Goal: Task Accomplishment & Management: Manage account settings

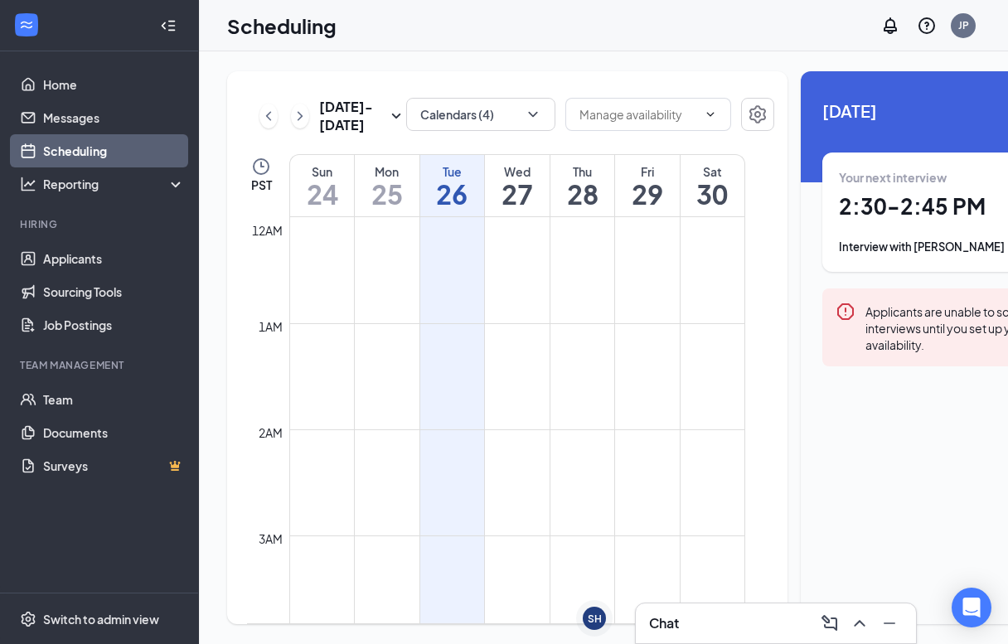
scroll to position [1221, 0]
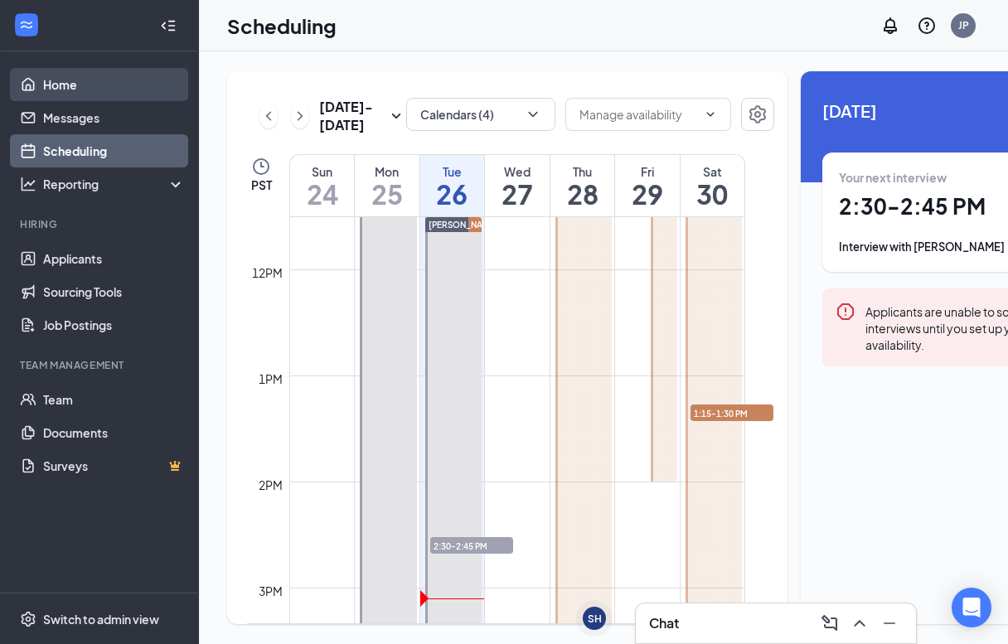
click at [101, 93] on link "Home" at bounding box center [114, 84] width 142 height 33
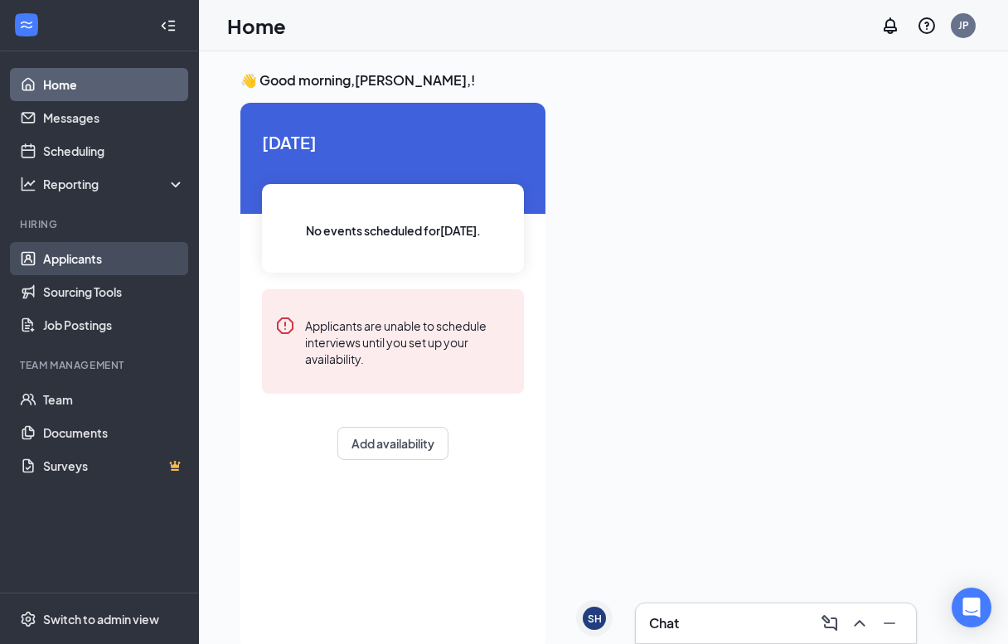
click at [99, 260] on link "Applicants" at bounding box center [114, 258] width 142 height 33
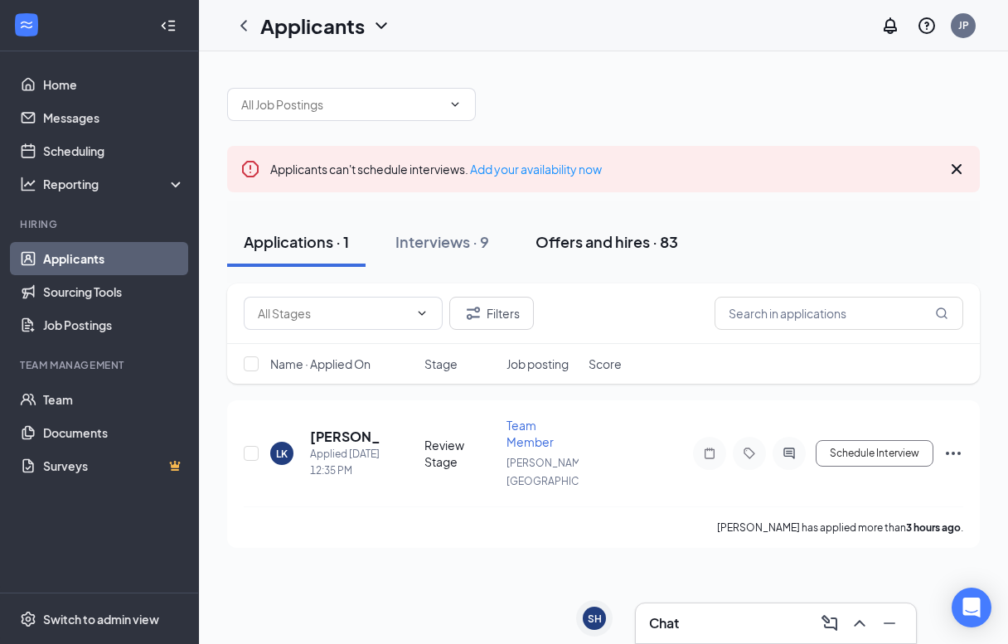
click at [642, 245] on div "Offers and hires · 83" at bounding box center [607, 241] width 143 height 21
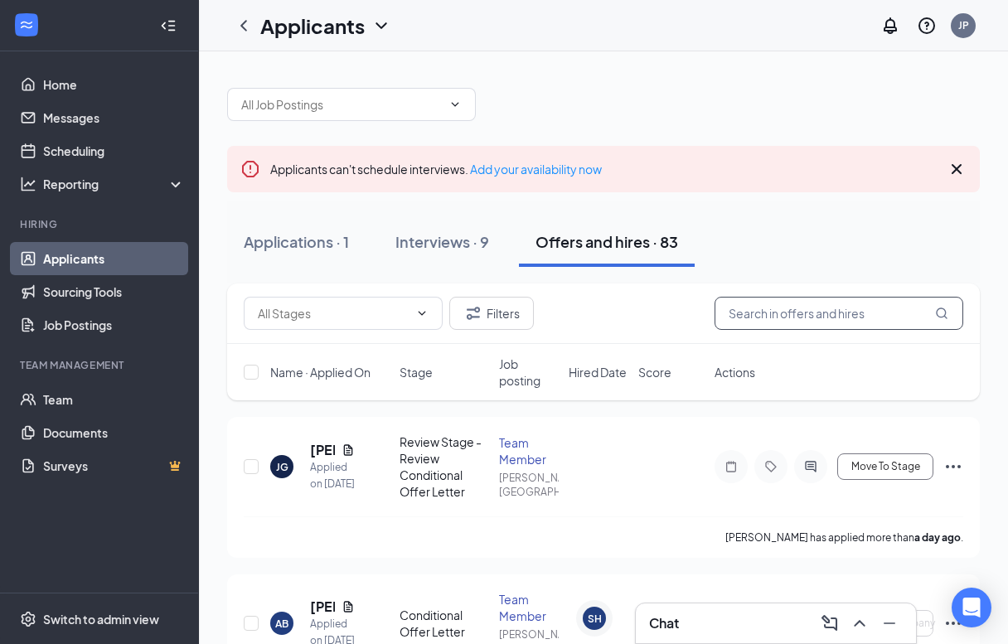
click at [771, 315] on input "text" at bounding box center [839, 313] width 249 height 33
type input "jol"
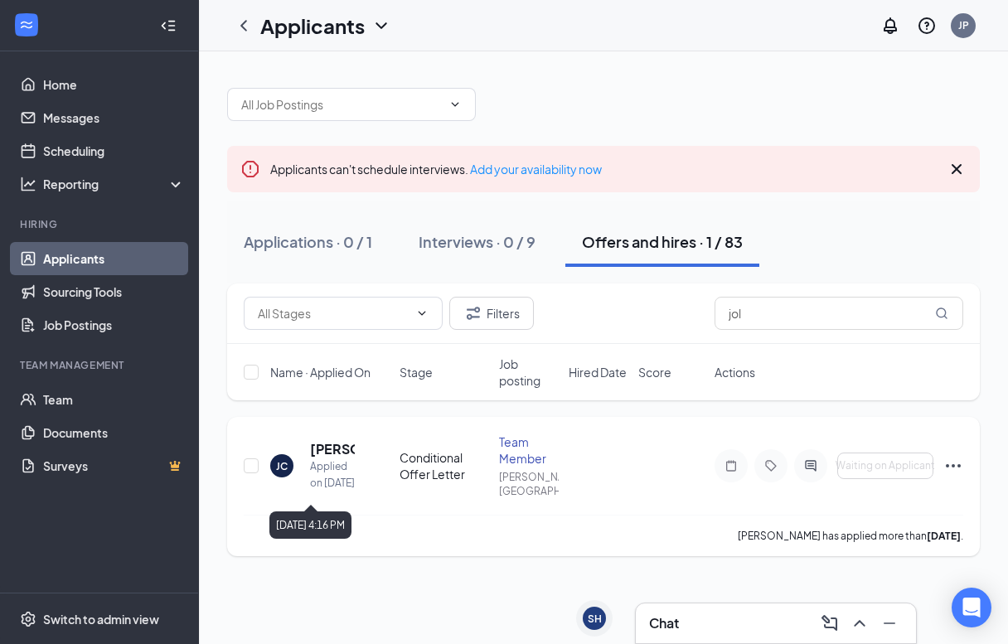
click at [334, 451] on h5 "[PERSON_NAME]" at bounding box center [332, 449] width 45 height 18
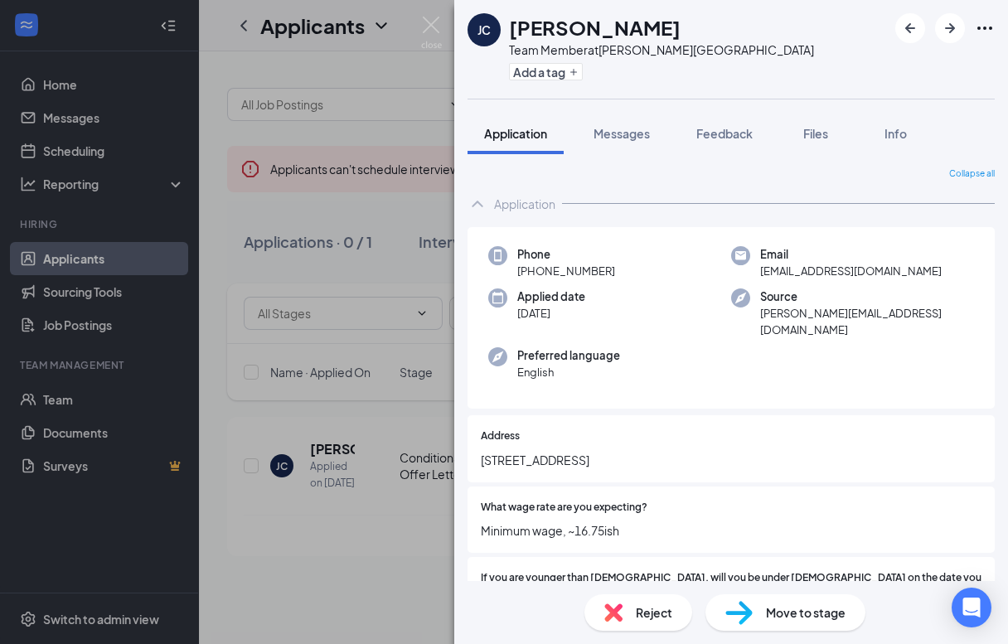
click at [829, 271] on span "[EMAIL_ADDRESS][DOMAIN_NAME]" at bounding box center [851, 271] width 182 height 17
copy span "[EMAIL_ADDRESS][DOMAIN_NAME]"
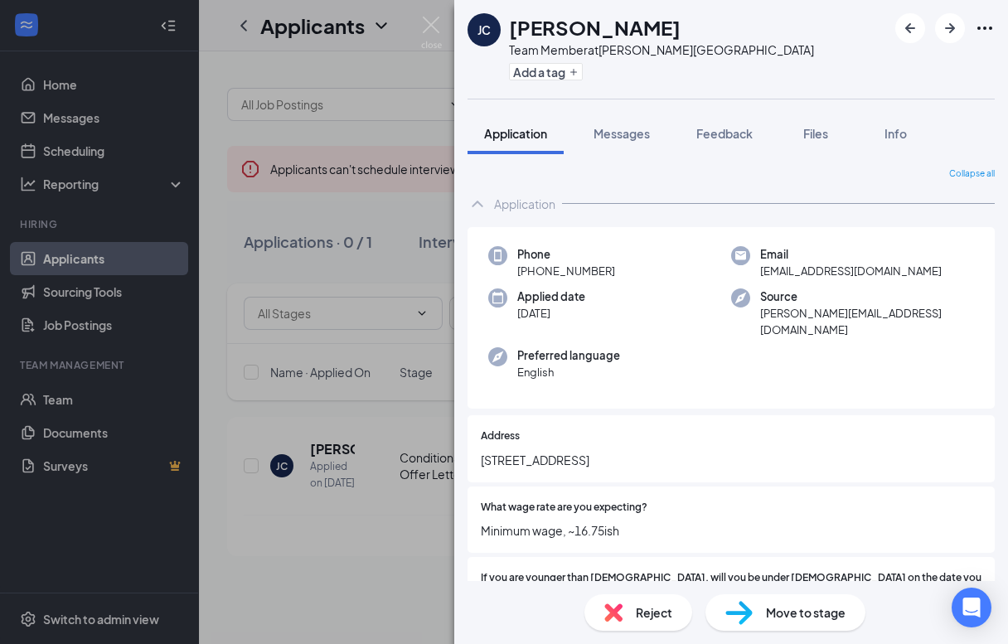
click at [396, 286] on div "[PERSON_NAME] [PERSON_NAME] Team Member at [PERSON_NAME][GEOGRAPHIC_DATA] Add a…" at bounding box center [504, 322] width 1008 height 644
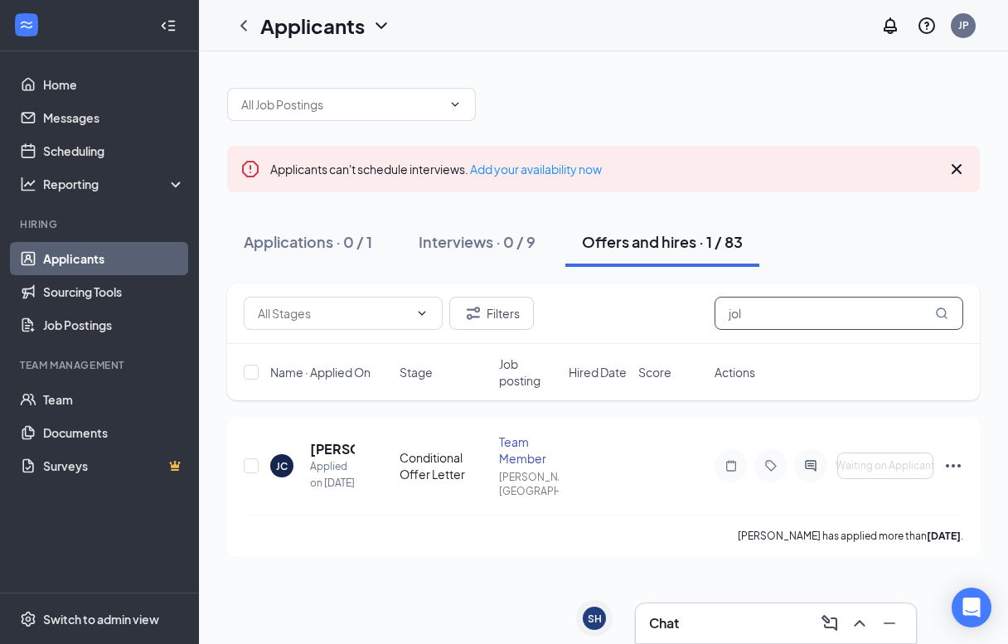
click at [769, 309] on input "jol" at bounding box center [839, 313] width 249 height 33
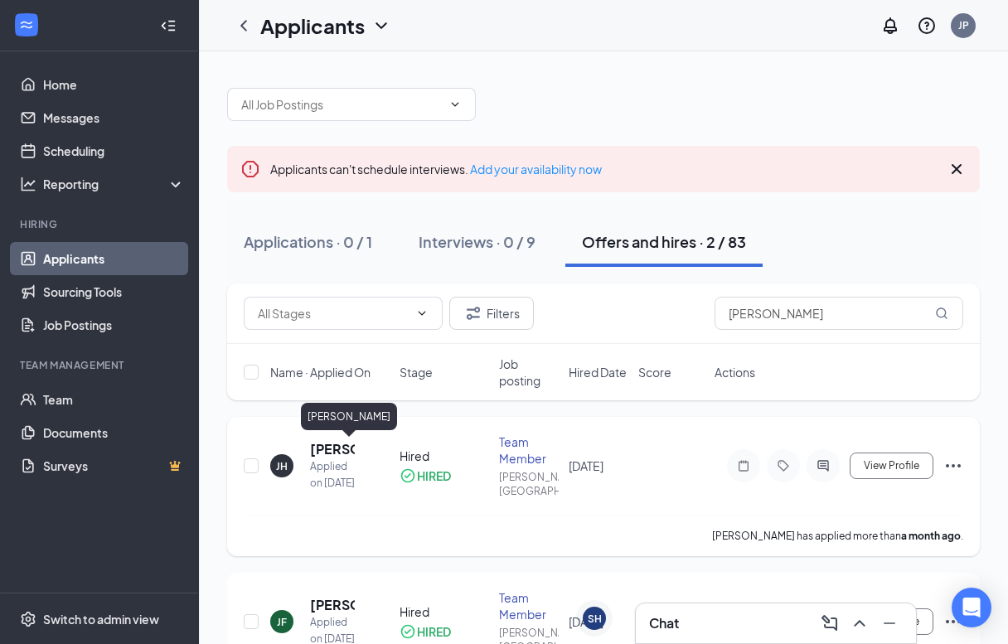
click at [324, 445] on h5 "[PERSON_NAME]" at bounding box center [332, 449] width 45 height 18
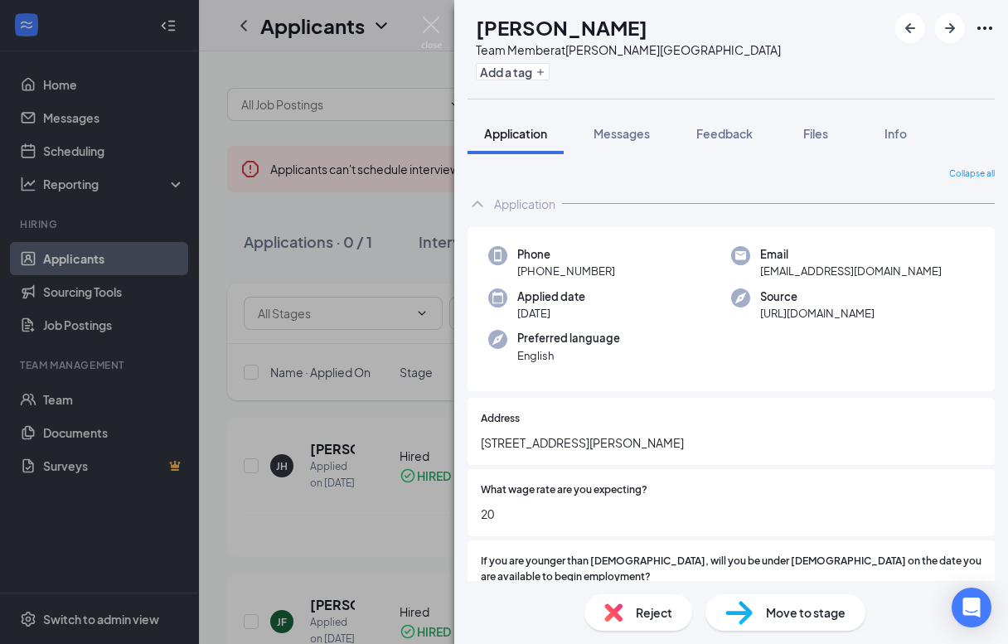
click at [818, 270] on span "[EMAIL_ADDRESS][DOMAIN_NAME]" at bounding box center [851, 271] width 182 height 17
copy span "[EMAIL_ADDRESS][DOMAIN_NAME]"
click at [985, 272] on div "Phone [PHONE_NUMBER] Email [EMAIL_ADDRESS][DOMAIN_NAME] Applied date [DATE] Sou…" at bounding box center [731, 309] width 527 height 165
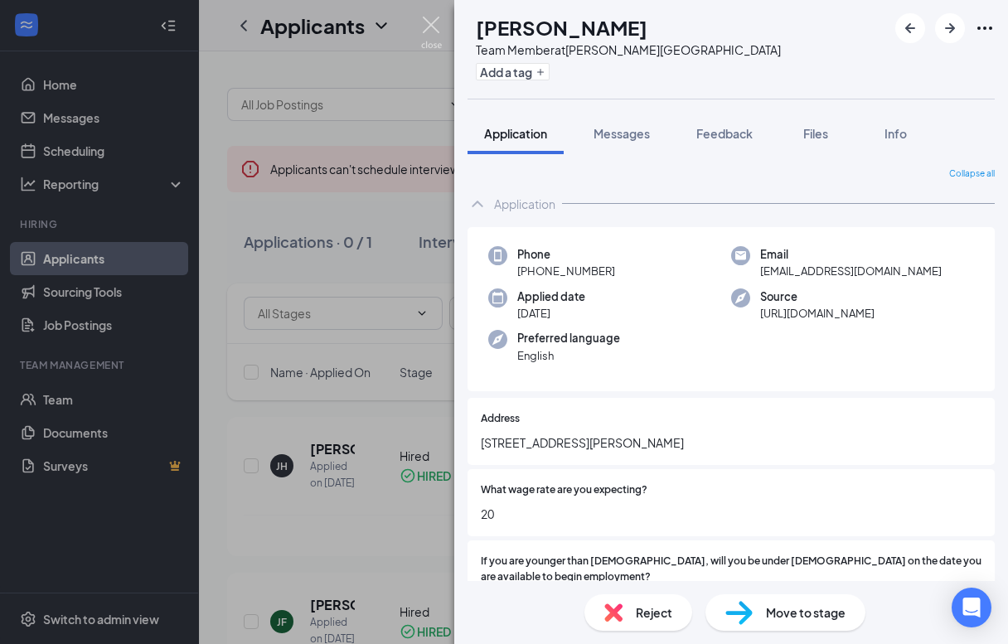
click at [440, 24] on img at bounding box center [431, 33] width 21 height 32
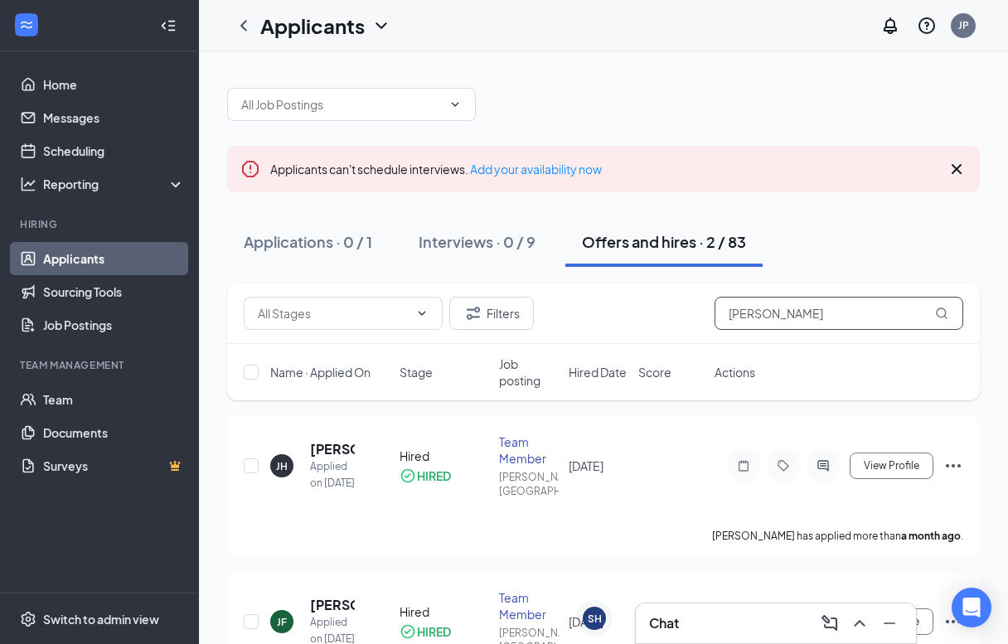
click at [769, 315] on input "[PERSON_NAME]" at bounding box center [839, 313] width 249 height 33
type input "[PERSON_NAME]"
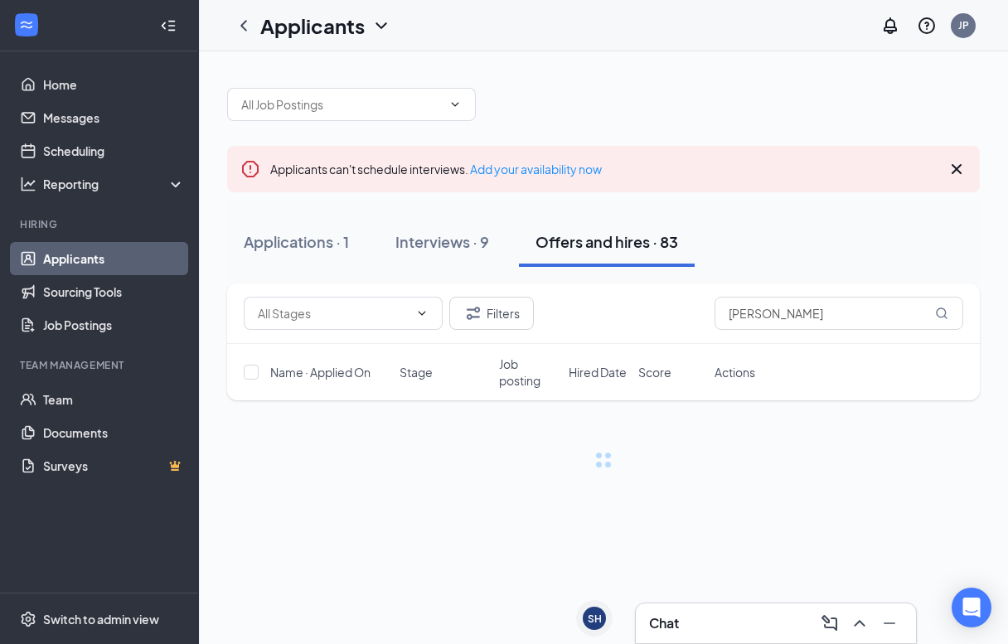
click at [666, 326] on div "Filters [PERSON_NAME]" at bounding box center [604, 313] width 720 height 33
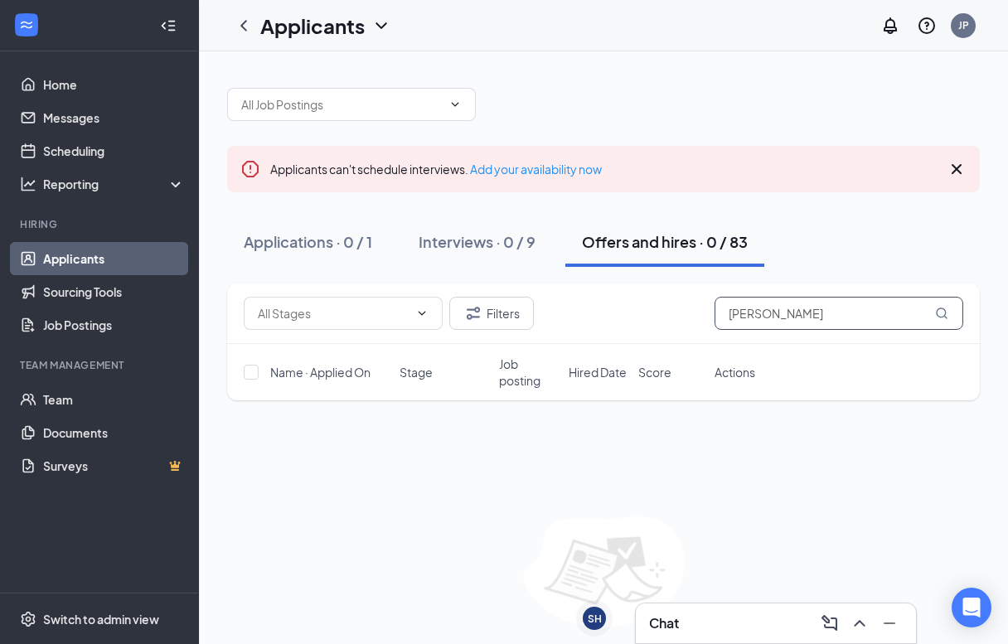
click at [782, 329] on input "[PERSON_NAME]" at bounding box center [839, 313] width 249 height 33
click at [330, 249] on div "Applications · 0 / 1" at bounding box center [308, 241] width 129 height 21
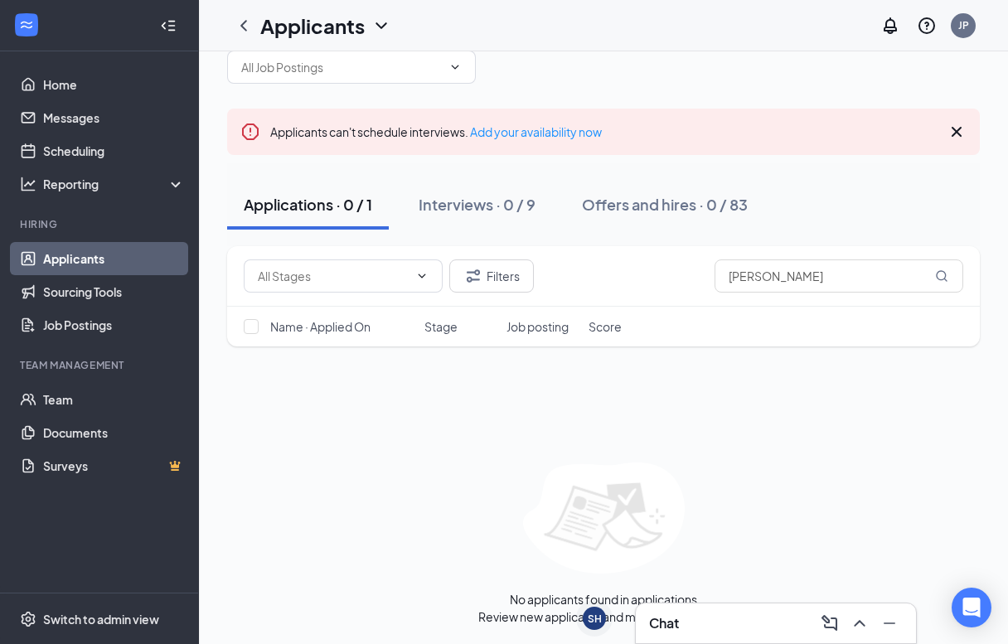
scroll to position [36, 0]
click at [721, 541] on div "No applicants found in applications Review new applicants and manage next steps" at bounding box center [603, 544] width 753 height 163
click at [659, 196] on div "Offers and hires · 0 / 83" at bounding box center [665, 205] width 166 height 21
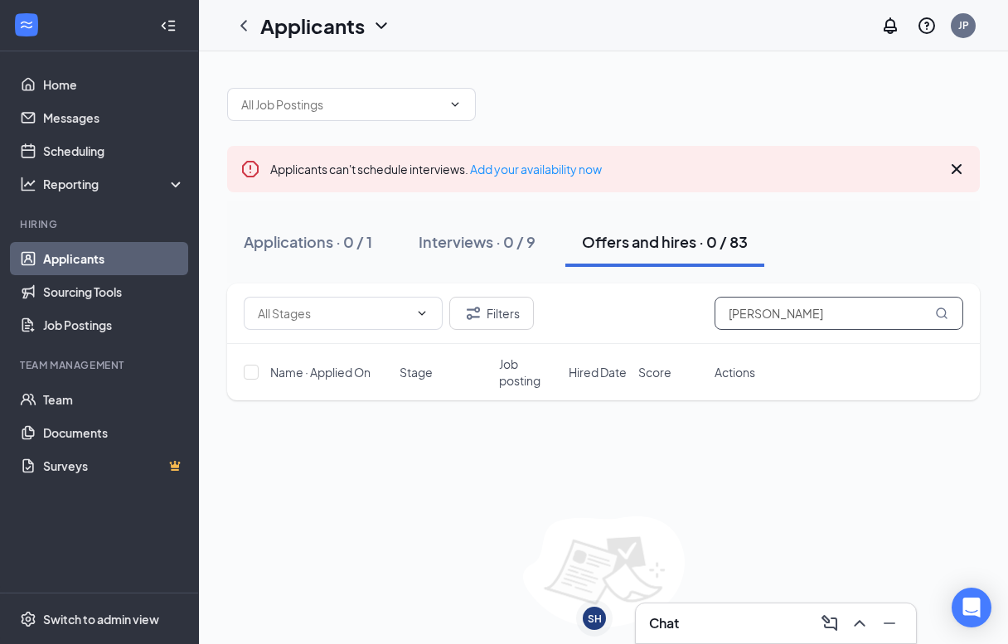
click at [780, 320] on input "[PERSON_NAME]" at bounding box center [839, 313] width 249 height 33
type input "Bra"
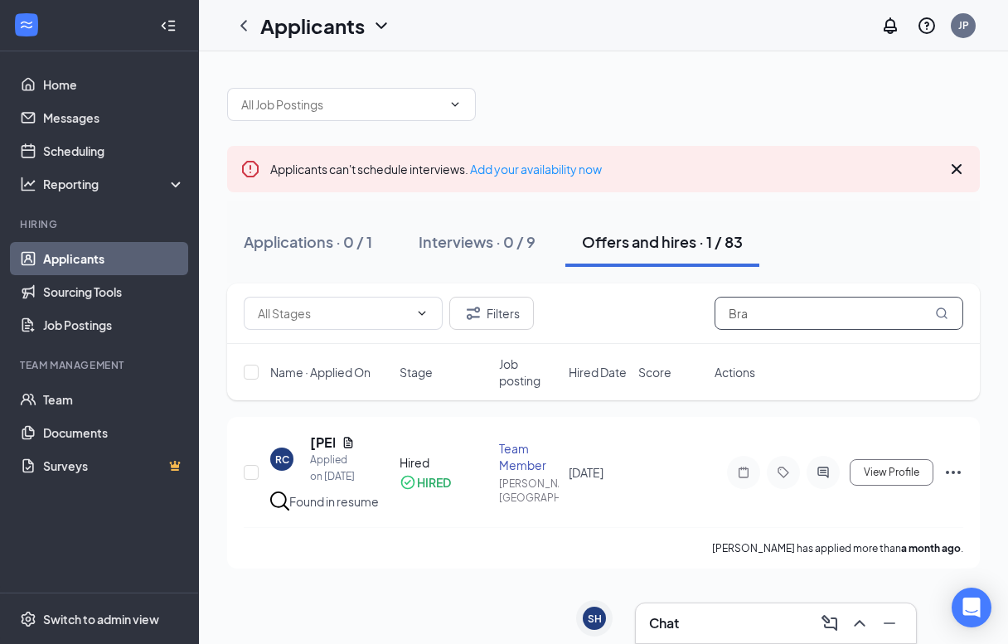
click at [783, 318] on input "Bra" at bounding box center [839, 313] width 249 height 33
click at [826, 266] on div "Applications · 0 / 1 Interviews · 0 / 9 Offers and hires · 1 / 83" at bounding box center [603, 242] width 753 height 50
click at [759, 317] on input "Bra" at bounding box center [839, 313] width 249 height 33
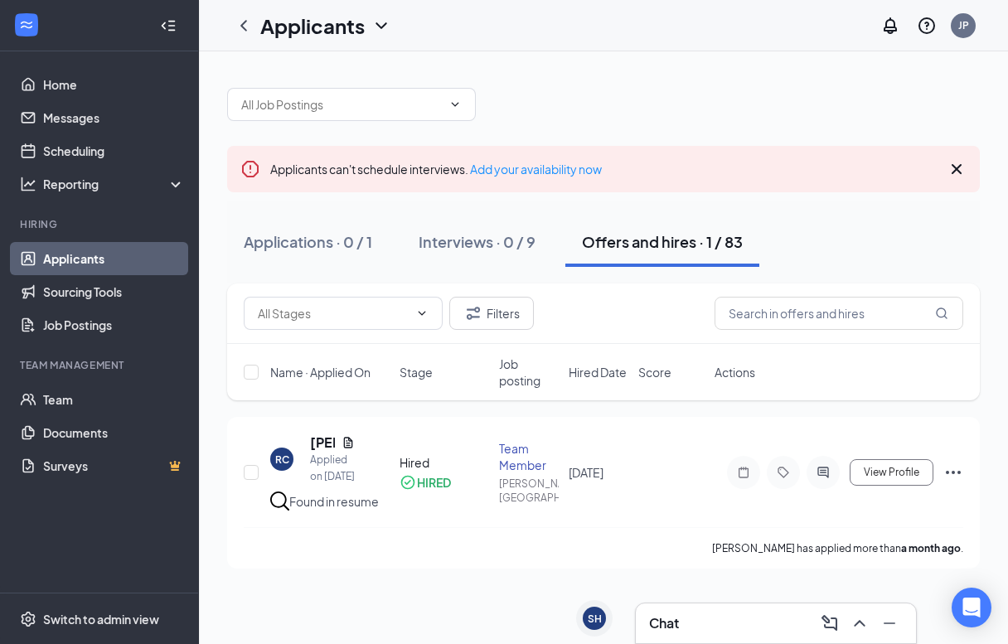
click at [599, 324] on div "Filters" at bounding box center [604, 313] width 720 height 33
